Goal: Task Accomplishment & Management: Manage account settings

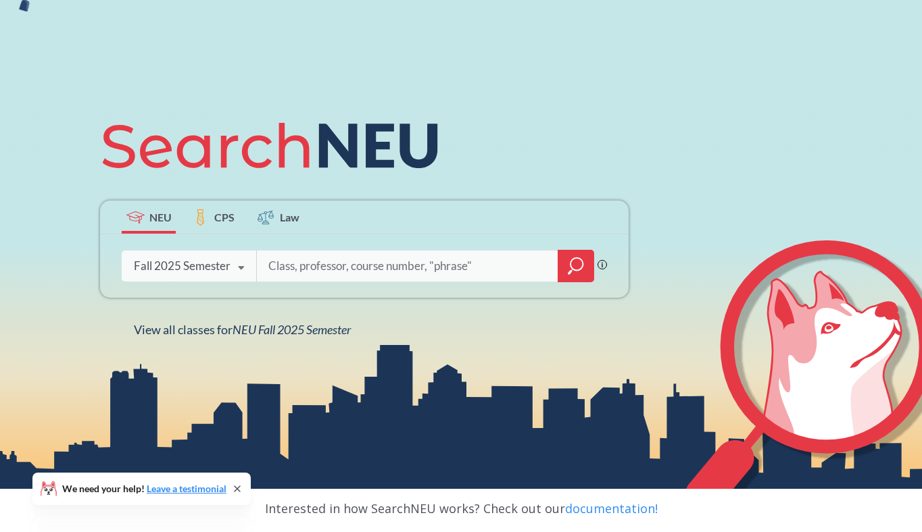
scroll to position [114, 0]
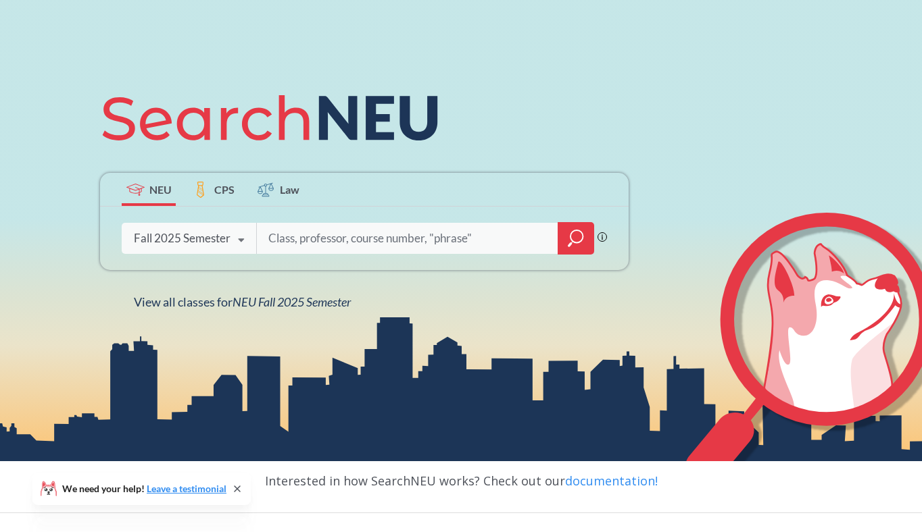
click at [334, 236] on input "search" at bounding box center [407, 238] width 281 height 28
type input "consumer Behavior"
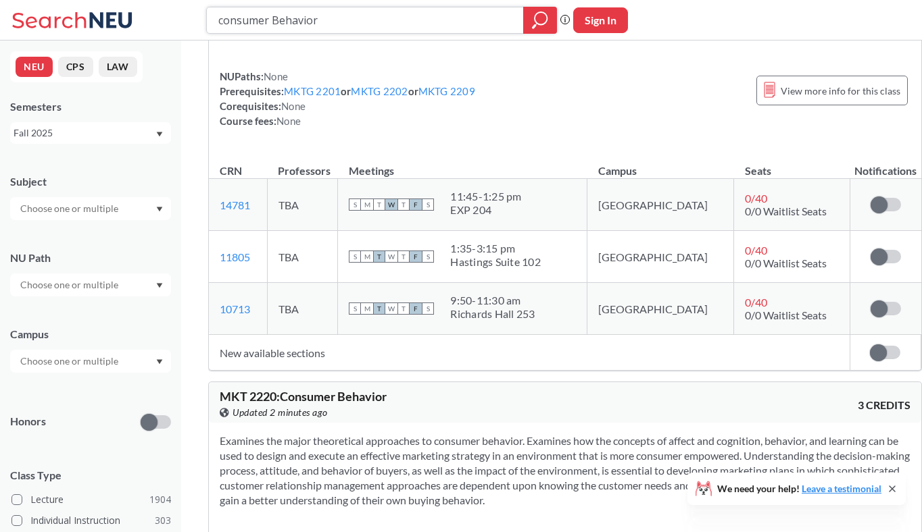
scroll to position [154, 0]
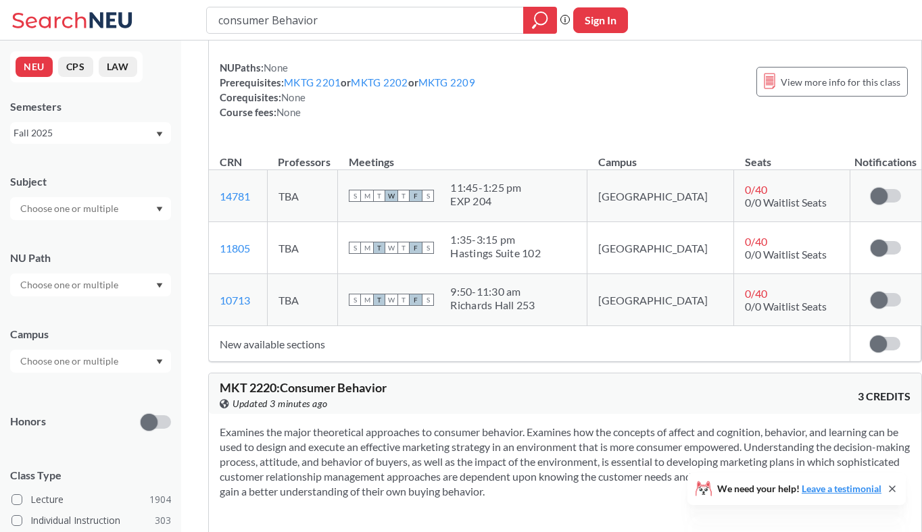
click at [304, 210] on td "TBA" at bounding box center [302, 196] width 71 height 52
click at [870, 205] on span at bounding box center [878, 196] width 17 height 17
click at [870, 189] on input "checkbox" at bounding box center [870, 189] width 0 height 0
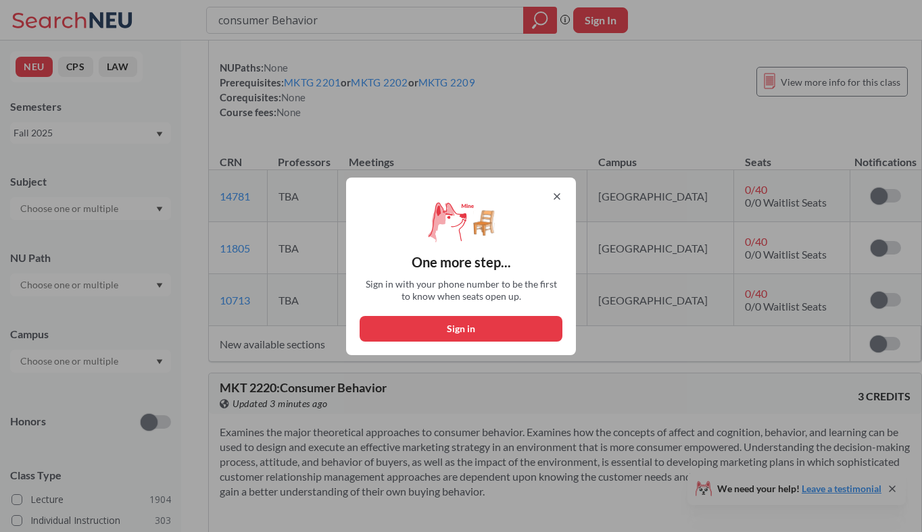
click at [463, 324] on button "Sign in" at bounding box center [460, 329] width 203 height 26
select select "US"
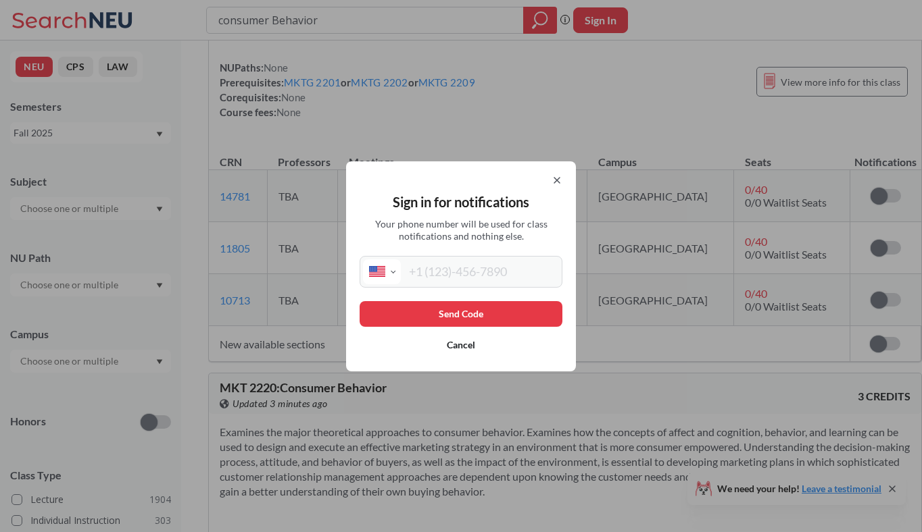
click at [430, 262] on input "tel" at bounding box center [480, 271] width 158 height 25
type input "(857) 335-7485"
click at [488, 314] on button "Send Code" at bounding box center [460, 314] width 203 height 26
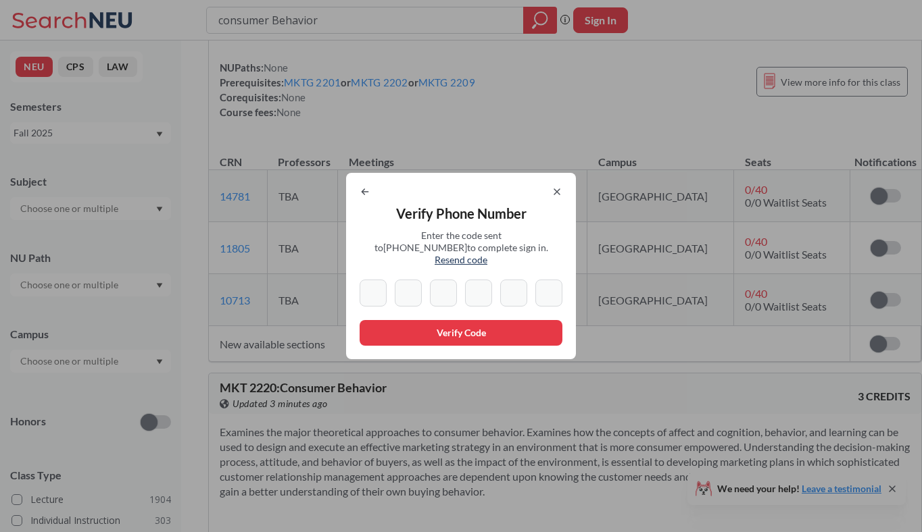
type input "6"
type input "0"
type input "8"
type input "0"
type input "6"
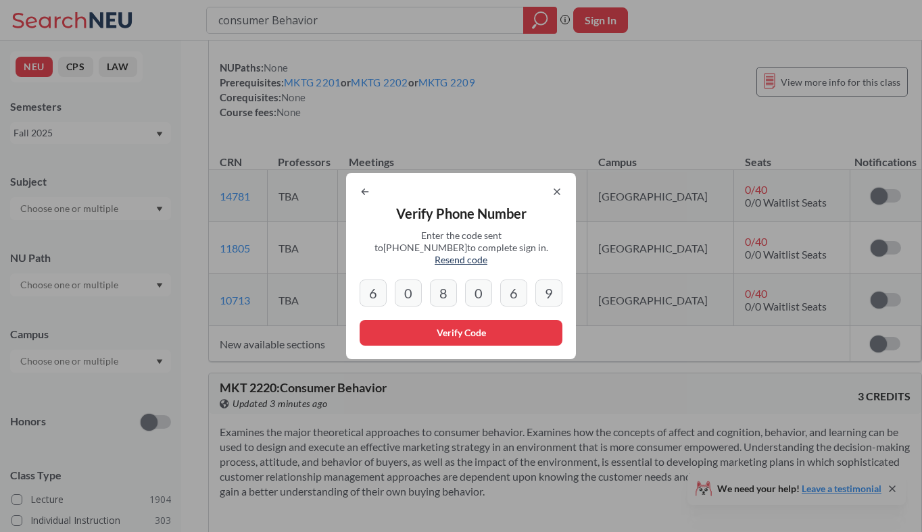
type input "9"
click at [480, 328] on button "Verify Code" at bounding box center [460, 333] width 203 height 26
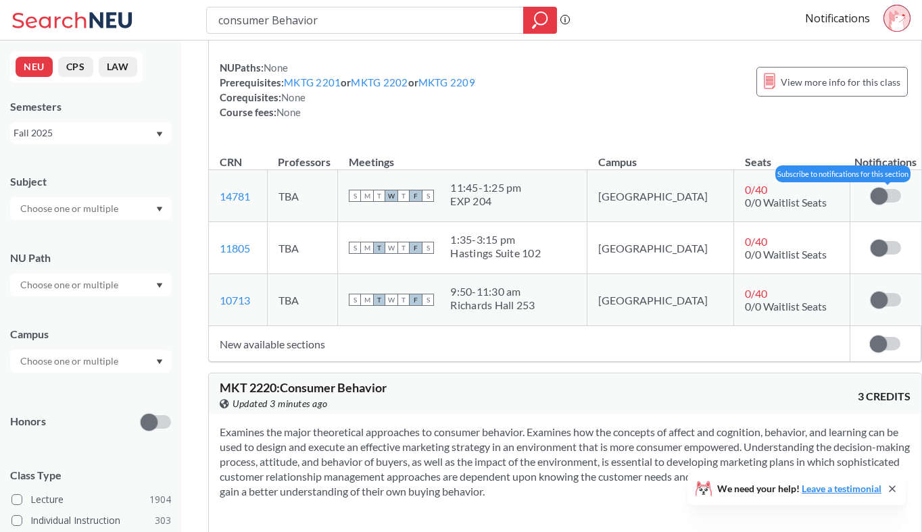
click at [870, 205] on span at bounding box center [878, 196] width 17 height 17
click at [870, 189] on input "checkbox" at bounding box center [870, 189] width 0 height 0
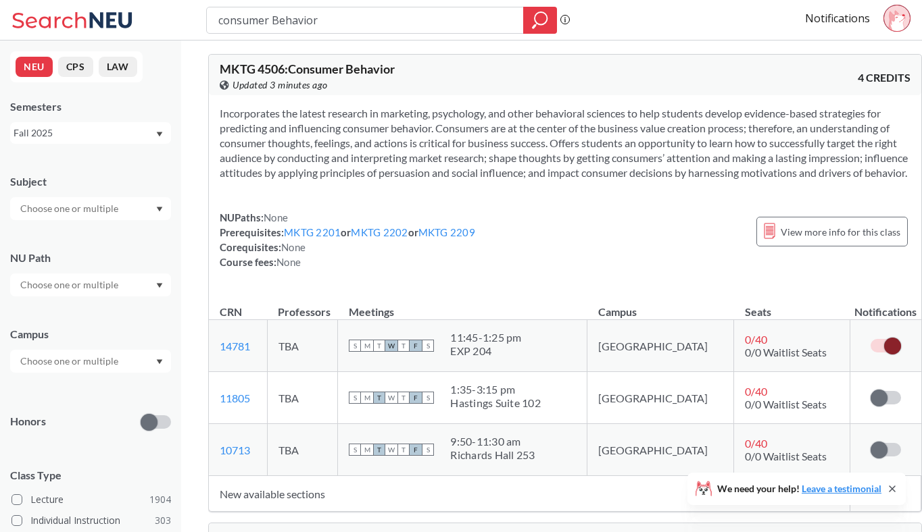
scroll to position [0, 0]
